Goal: Task Accomplishment & Management: Use online tool/utility

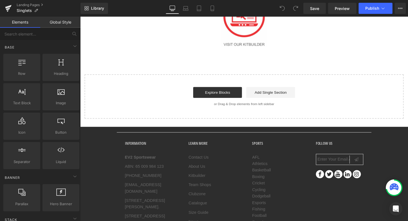
scroll to position [312, 0]
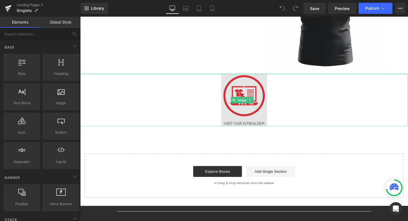
click at [248, 89] on img at bounding box center [248, 102] width 47 height 54
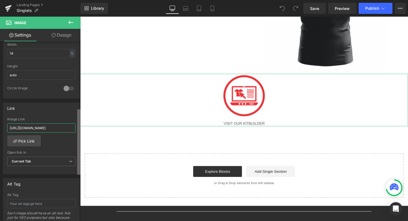
scroll to position [0, 104]
drag, startPoint x: 9, startPoint y: 127, endPoint x: 71, endPoint y: 128, distance: 62.5
click at [71, 128] on input "[URL][DOMAIN_NAME]" at bounding box center [41, 128] width 68 height 9
paste input "[URL][DOMAIN_NAME]"
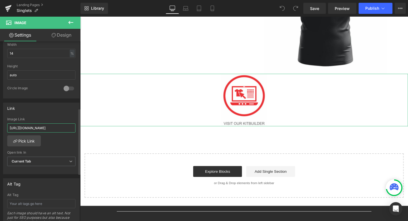
scroll to position [0, 109]
type input "[URL][DOMAIN_NAME]"
click at [53, 112] on div "Link" at bounding box center [41, 108] width 76 height 11
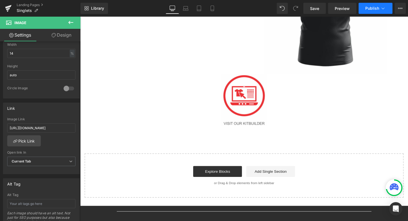
click at [367, 4] on button "Publish" at bounding box center [376, 8] width 34 height 11
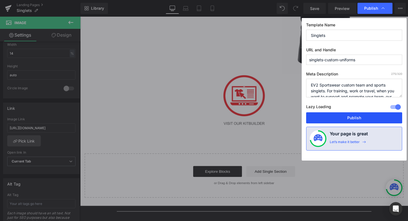
click at [335, 116] on button "Publish" at bounding box center [354, 117] width 96 height 11
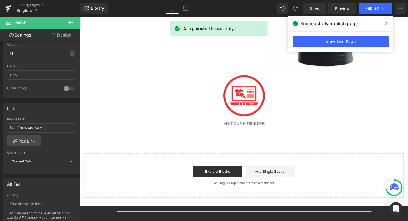
click at [386, 26] on icon at bounding box center [386, 24] width 3 height 4
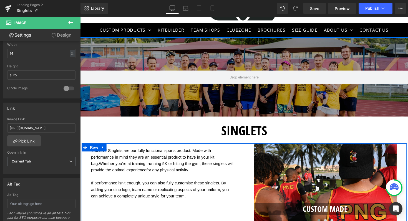
scroll to position [23, 0]
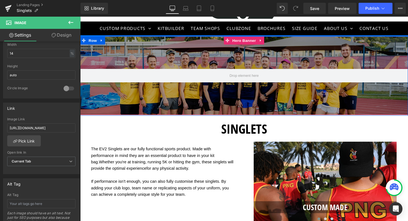
click at [240, 95] on div at bounding box center [248, 77] width 336 height 81
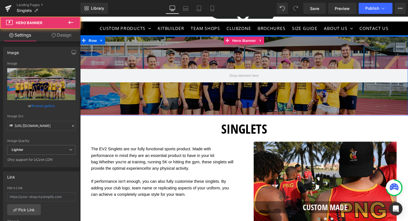
click at [212, 107] on div at bounding box center [248, 77] width 336 height 81
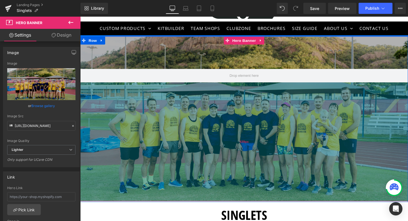
drag, startPoint x: 214, startPoint y: 117, endPoint x: 232, endPoint y: 206, distance: 90.9
click at [232, 206] on div "439px" at bounding box center [248, 145] width 336 height 122
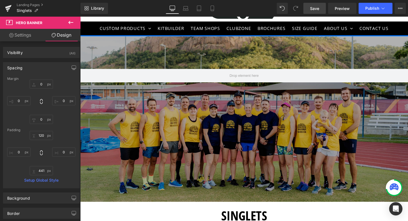
click at [313, 10] on span "Save" at bounding box center [314, 9] width 9 height 6
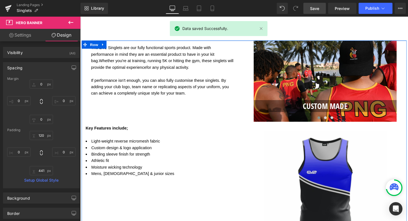
scroll to position [214, 0]
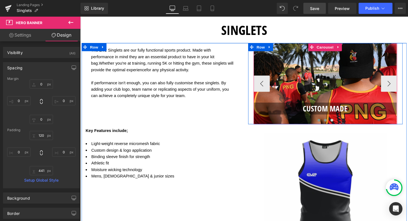
click at [330, 123] on span at bounding box center [331, 123] width 3 height 3
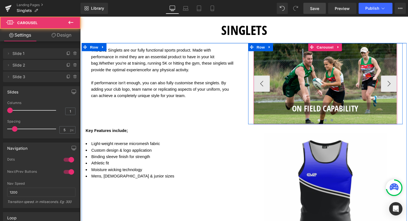
click at [337, 123] on span at bounding box center [338, 123] width 3 height 3
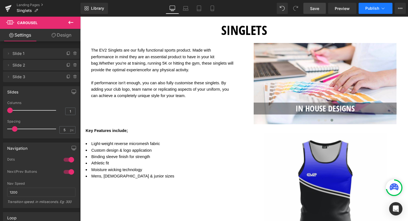
click at [365, 8] on button "Publish" at bounding box center [376, 8] width 34 height 11
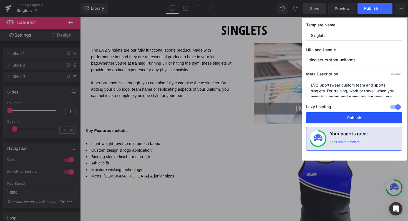
click at [366, 120] on button "Publish" at bounding box center [354, 117] width 96 height 11
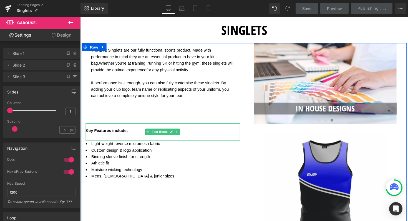
scroll to position [0, 0]
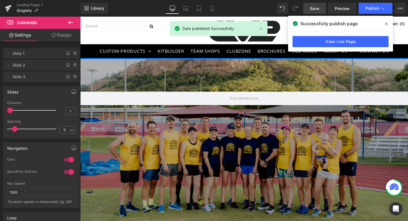
click at [385, 26] on icon at bounding box center [386, 24] width 3 height 4
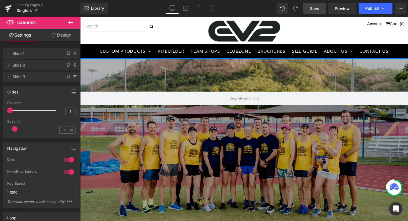
click at [68, 22] on icon at bounding box center [70, 22] width 7 height 7
